Goal: Information Seeking & Learning: Learn about a topic

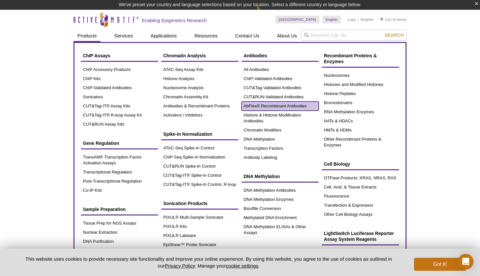
click at [274, 106] on link "AbFlex® Recombinant Antibodies" at bounding box center [280, 106] width 77 height 9
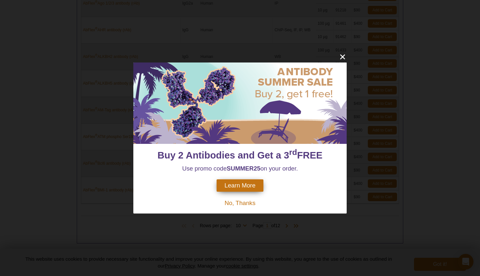
scroll to position [348, 0]
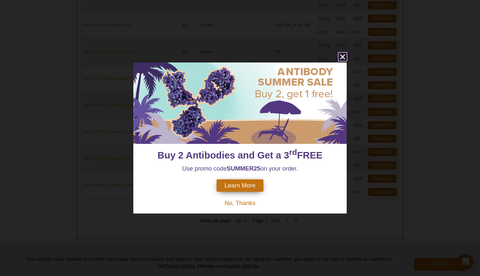
click at [345, 55] on icon "close" at bounding box center [342, 56] width 5 height 5
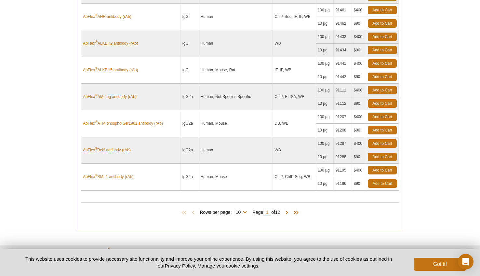
scroll to position [379, 0]
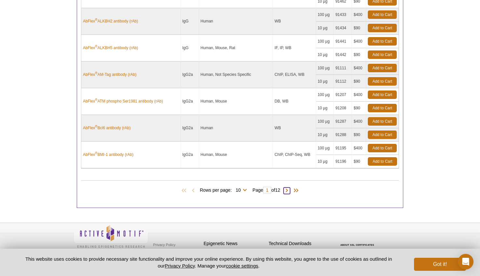
click at [288, 187] on span at bounding box center [287, 190] width 7 height 7
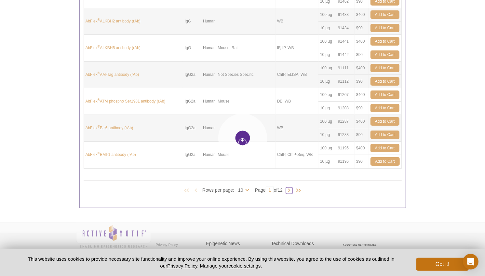
type input "2"
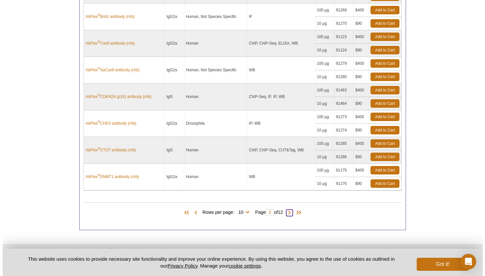
scroll to position [346, 0]
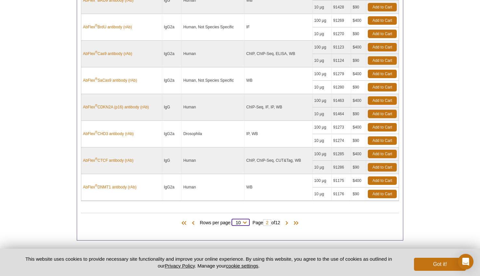
click at [239, 221] on select "10 25 50 100 All" at bounding box center [238, 224] width 13 height 6
select select "116"
click at [233, 221] on select "10 25 50 100 All" at bounding box center [238, 224] width 13 height 6
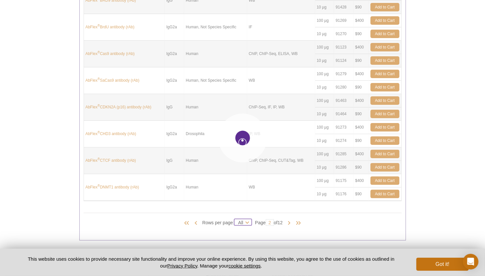
select select "116"
type input "1"
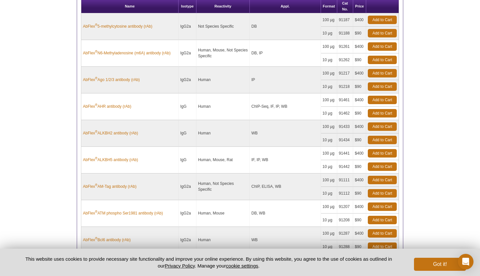
scroll to position [0, 0]
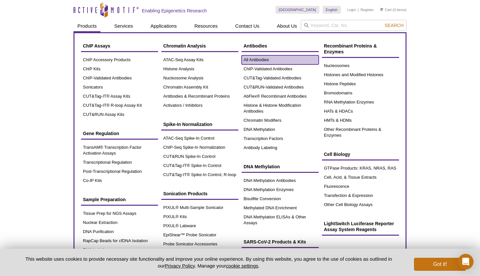
click at [256, 59] on link "All Antibodies" at bounding box center [280, 59] width 77 height 9
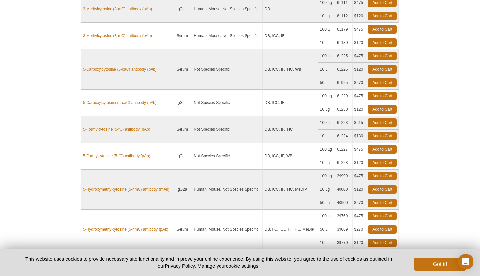
scroll to position [391, 0]
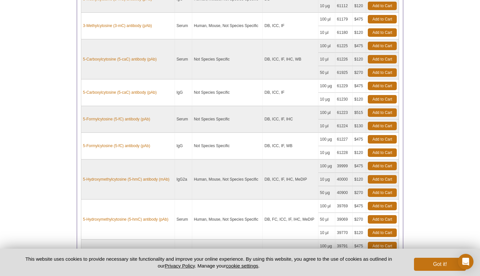
click at [303, 186] on td "DB, ICC, IF, IHC, MeDIP" at bounding box center [291, 179] width 56 height 40
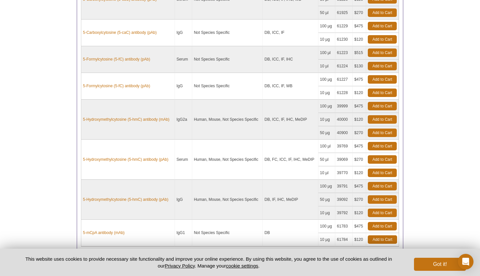
scroll to position [488, 0]
